Goal: Task Accomplishment & Management: Manage account settings

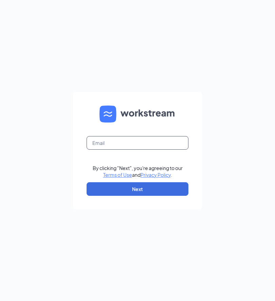
click at [151, 150] on input "text" at bounding box center [138, 143] width 102 height 14
click at [165, 150] on input "Danielle.cronam" at bounding box center [138, 143] width 102 height 14
click at [160, 150] on input "Danielle.cronam" at bounding box center [138, 143] width 102 height 14
click at [159, 150] on input "Danielle.cronam" at bounding box center [138, 143] width 102 height 14
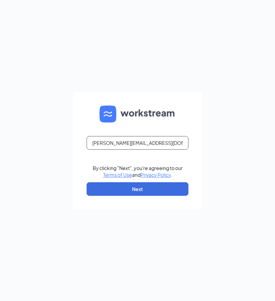
type input "Danielle.cronan28@gmail.com"
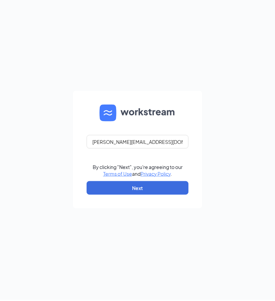
click at [171, 196] on button "Next" at bounding box center [138, 189] width 102 height 14
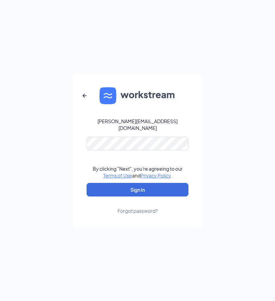
click at [173, 196] on button "Sign In" at bounding box center [138, 190] width 102 height 14
click at [172, 196] on button "Sign In" at bounding box center [138, 190] width 102 height 14
click at [180, 223] on form "Danielle.cronan28@gmail.com Credential mismatches. By clicking "Next", you're a…" at bounding box center [137, 151] width 129 height 154
click at [175, 196] on button "Sign In" at bounding box center [138, 190] width 102 height 14
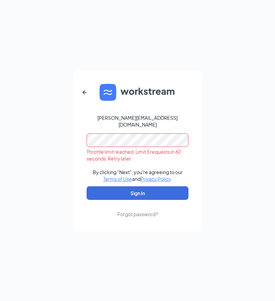
click at [174, 200] on button "Sign In" at bounding box center [138, 193] width 102 height 14
click at [82, 100] on button "button" at bounding box center [84, 92] width 16 height 16
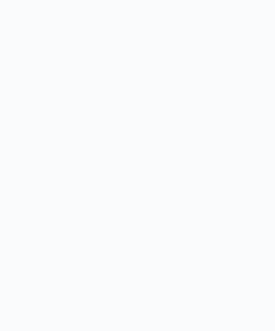
click at [168, 171] on body at bounding box center [137, 165] width 275 height 331
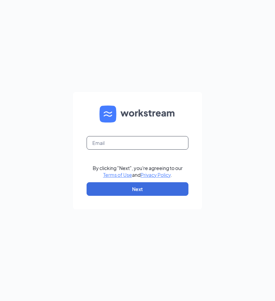
click at [142, 150] on input "text" at bounding box center [138, 143] width 102 height 14
type input "Ca.marconi@crumbl.com"
